Goal: Find specific page/section: Locate a particular part of the current website

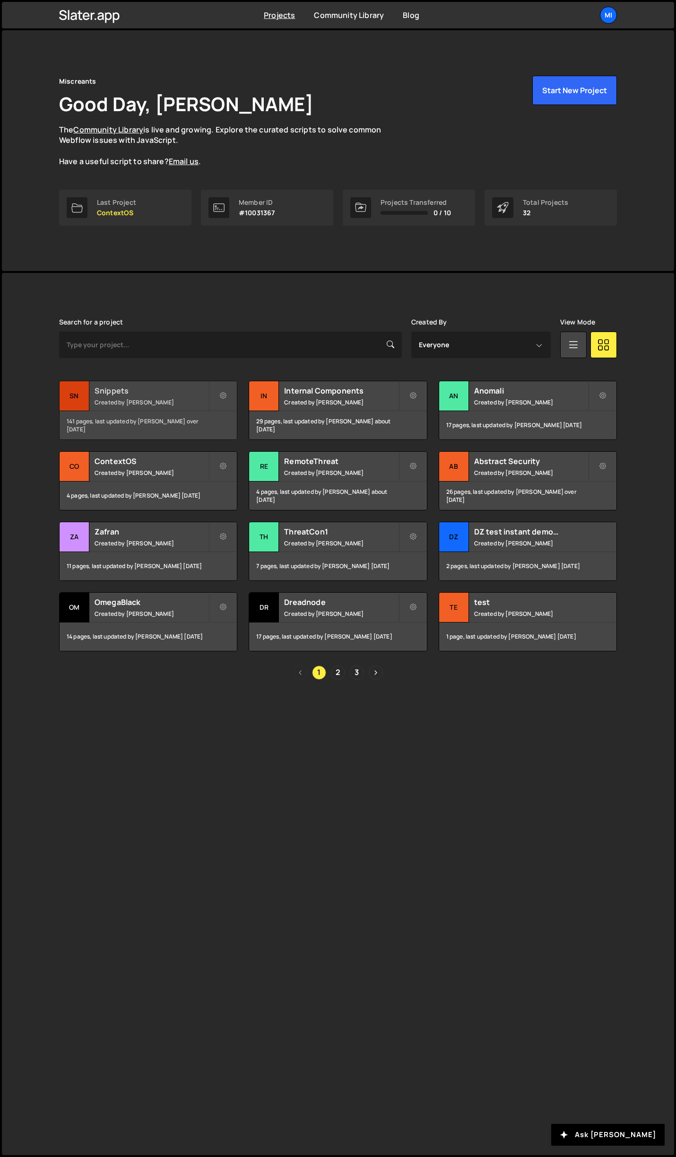
click at [179, 392] on h2 "Snippets" at bounding box center [152, 390] width 114 height 10
click at [339, 671] on link "2" at bounding box center [338, 672] width 14 height 14
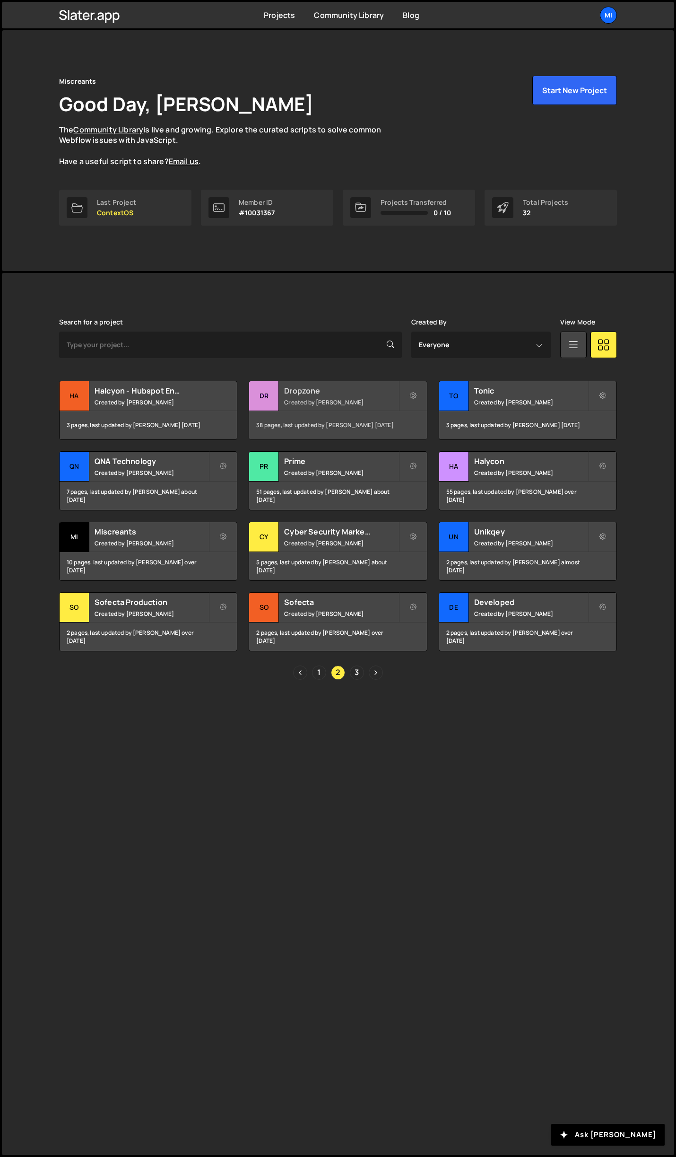
click at [376, 401] on small "Created by Jarek Kowalczyk" at bounding box center [341, 402] width 114 height 8
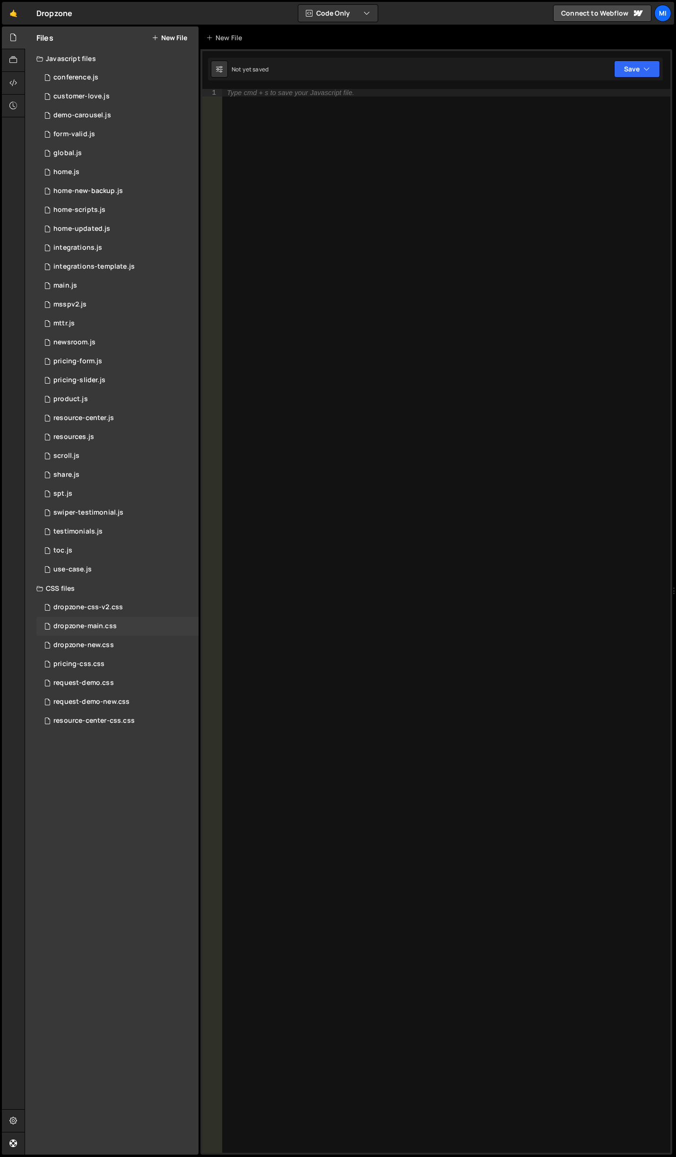
click at [116, 626] on div "dropzone-main.css 0" at bounding box center [117, 626] width 162 height 19
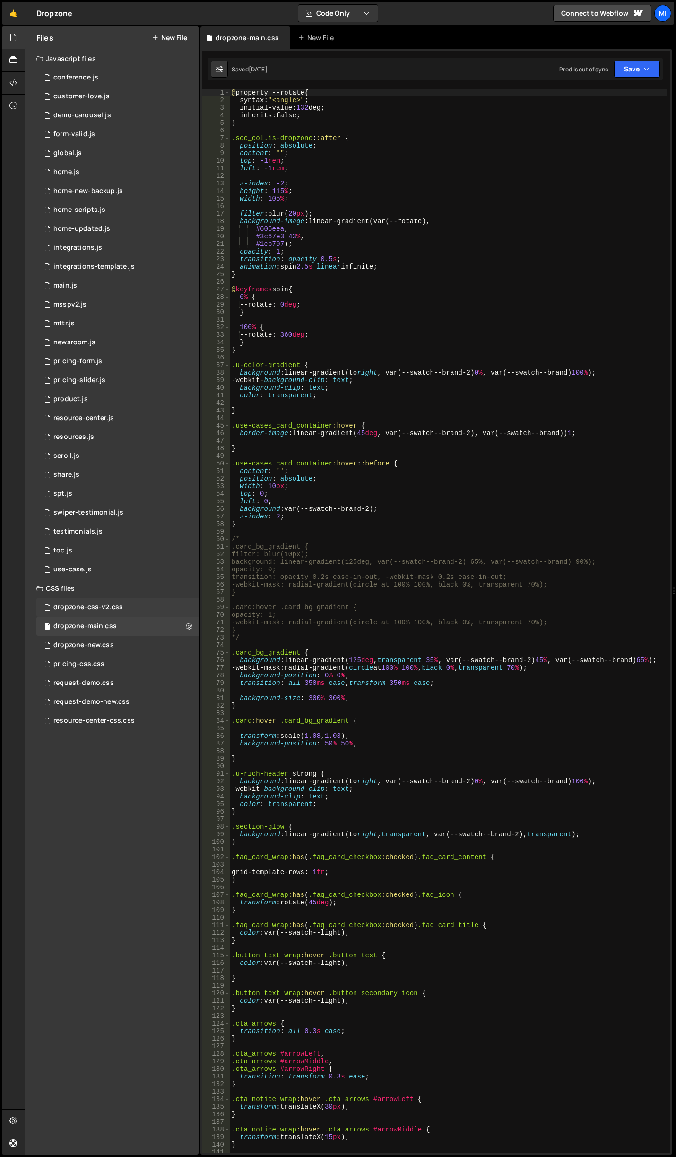
click at [111, 604] on div "dropzone-css-v2.css" at bounding box center [88, 607] width 70 height 9
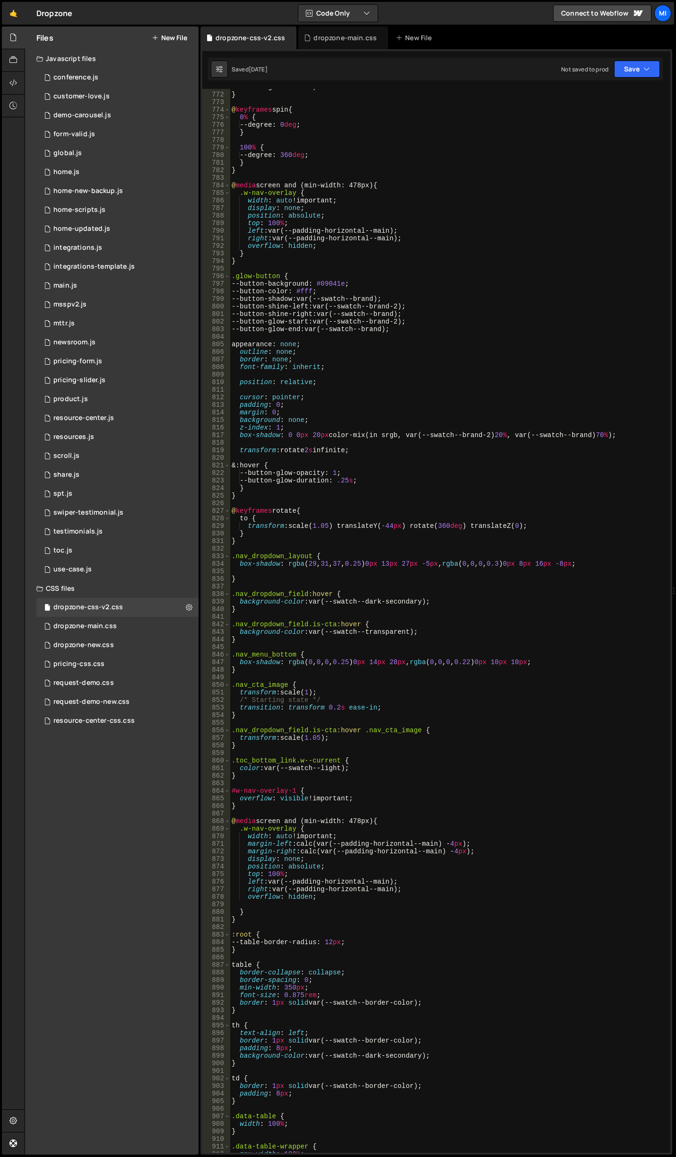
scroll to position [5929, 0]
type textarea "background: none;"
click at [531, 416] on div "will-change : contents ; } @ keyframes spin { 0 % { --degree : 0 deg ; } 100 % …" at bounding box center [448, 622] width 437 height 1079
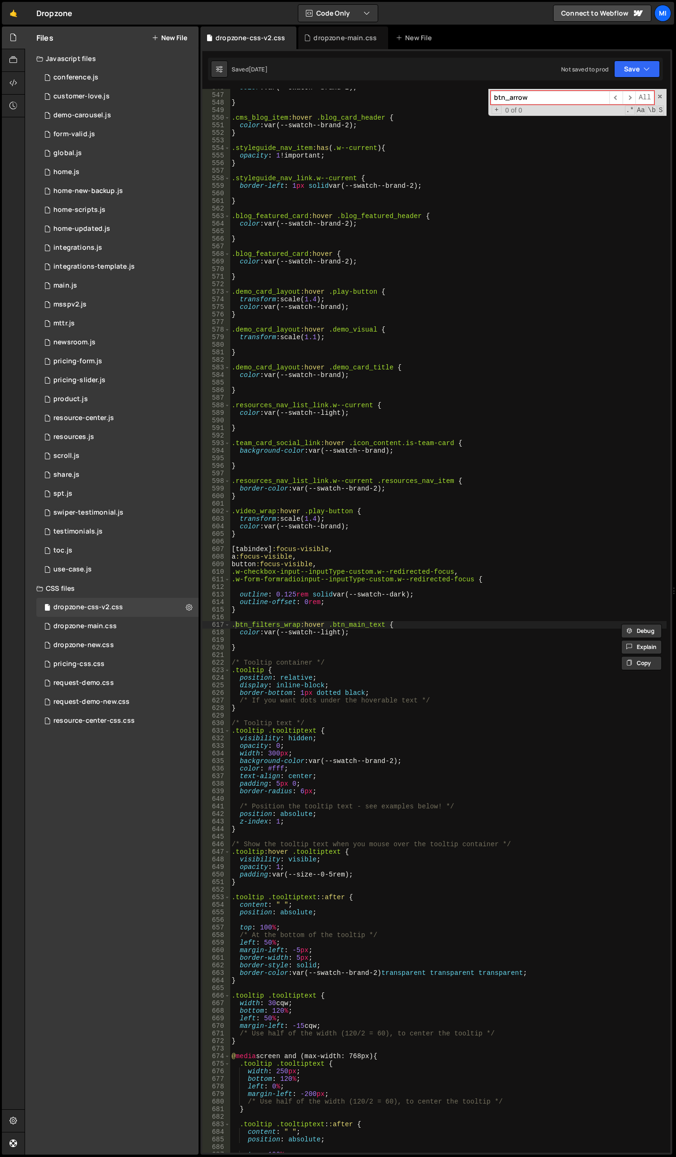
click at [589, 92] on input "btn_arrow" at bounding box center [550, 98] width 119 height 14
paste input "icon"
type input "btn_icon"
click at [560, 97] on input "btn_icon" at bounding box center [550, 98] width 119 height 14
click at [4, 3] on link "🤙" at bounding box center [13, 13] width 23 height 23
